Goal: Contribute content: Contribute content

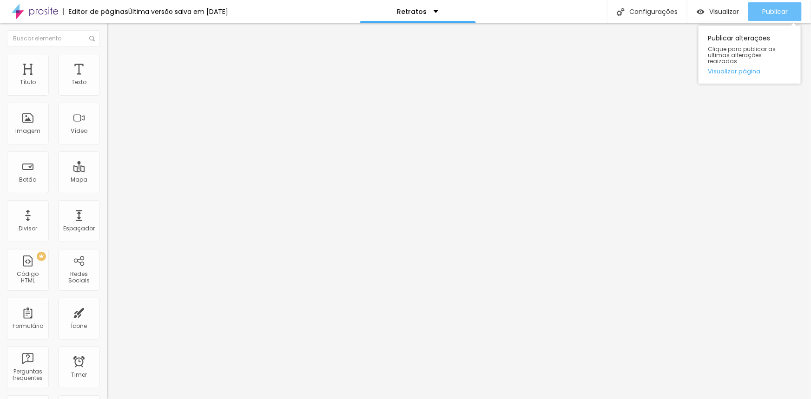
click at [780, 8] on span "Publicar" at bounding box center [775, 11] width 26 height 7
click at [773, 4] on div "Publicar" at bounding box center [775, 11] width 26 height 19
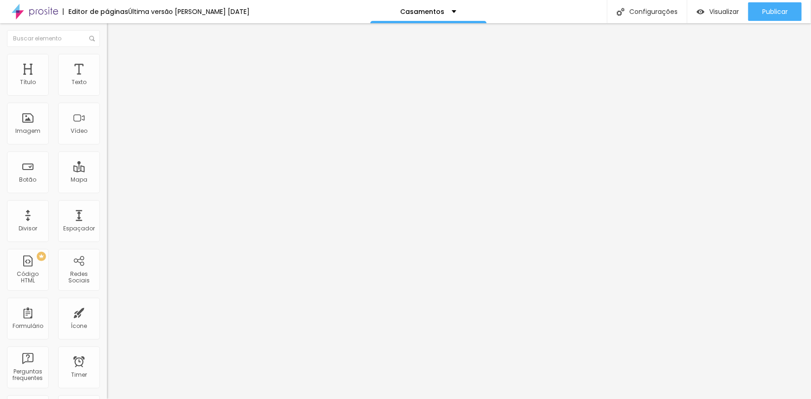
click at [107, 80] on span "Trocar imagem" at bounding box center [132, 76] width 51 height 8
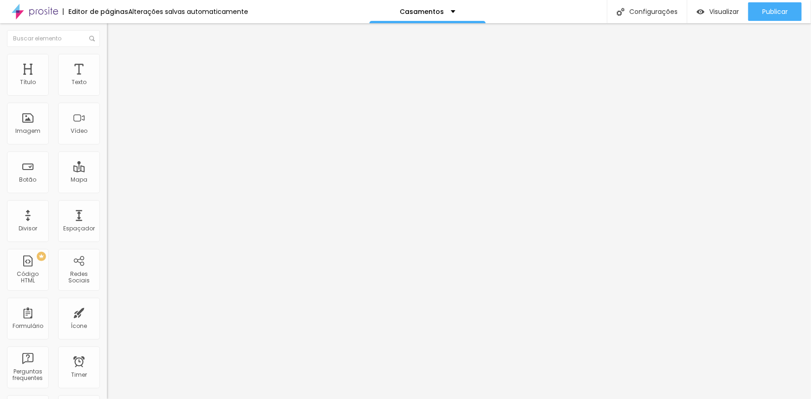
click at [772, 13] on span "Publicar" at bounding box center [775, 11] width 26 height 7
